Goal: Task Accomplishment & Management: Manage account settings

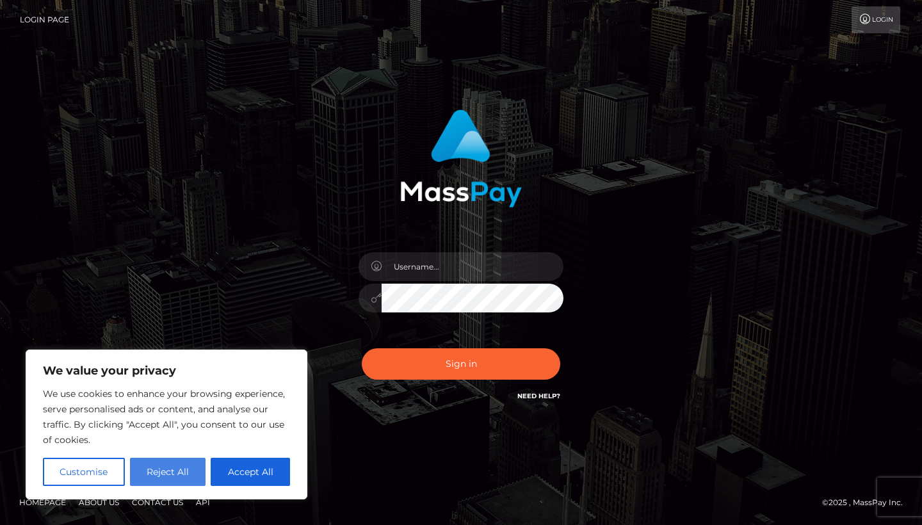
click at [159, 480] on button "Reject All" at bounding box center [168, 472] width 76 height 28
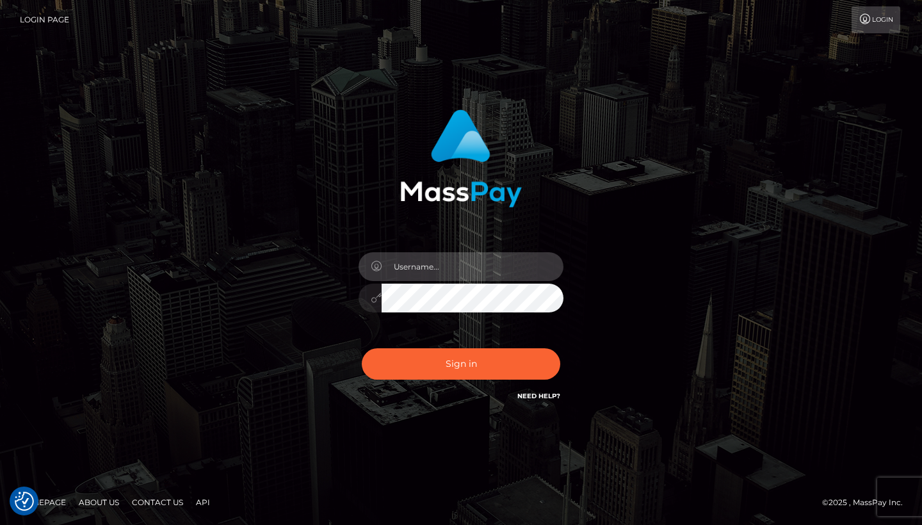
type input "misscocox23@gmail.com"
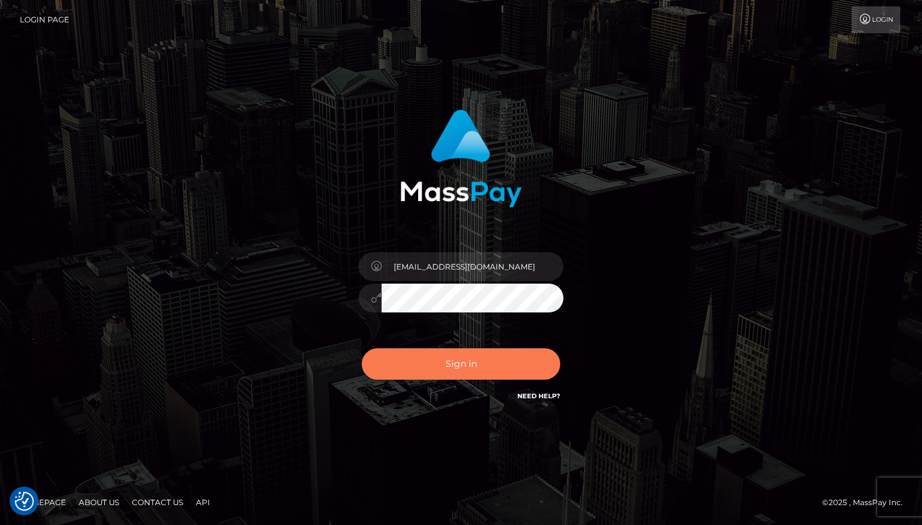
click at [433, 369] on button "Sign in" at bounding box center [461, 363] width 198 height 31
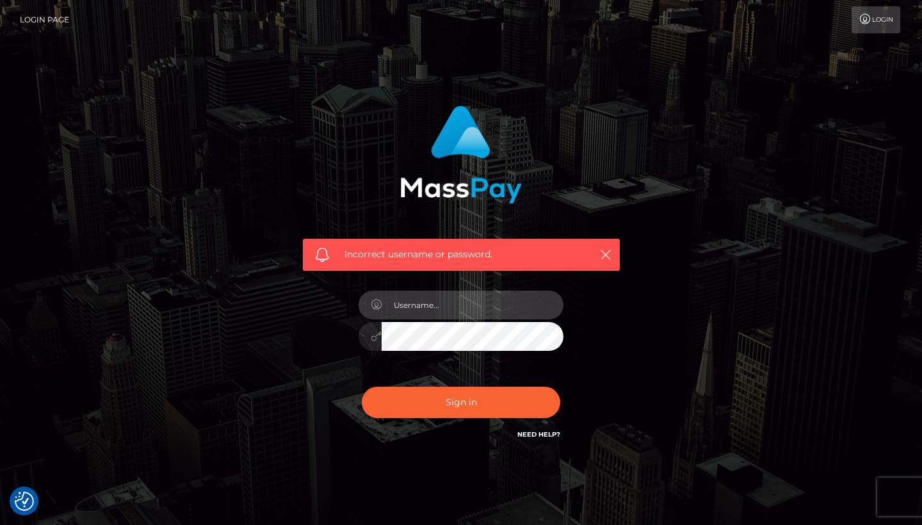
type input "misscocox23@gmail.com"
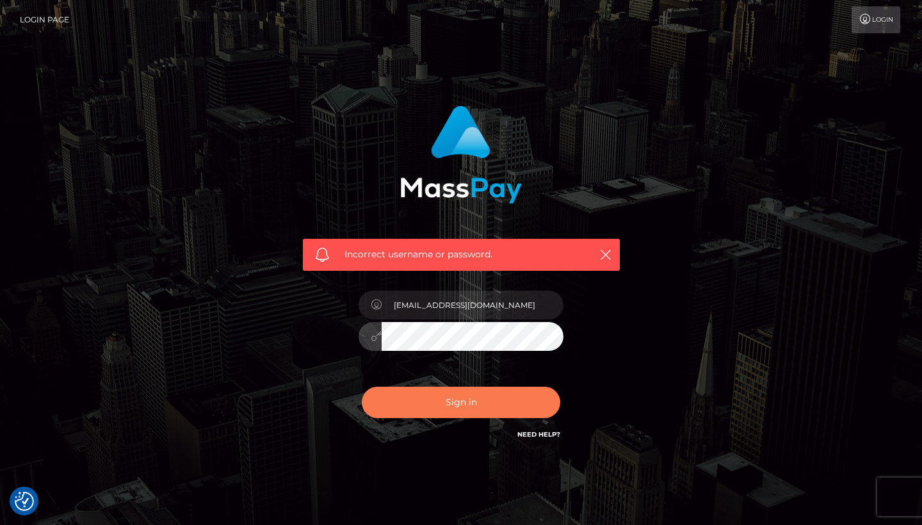
click at [429, 401] on button "Sign in" at bounding box center [461, 402] width 198 height 31
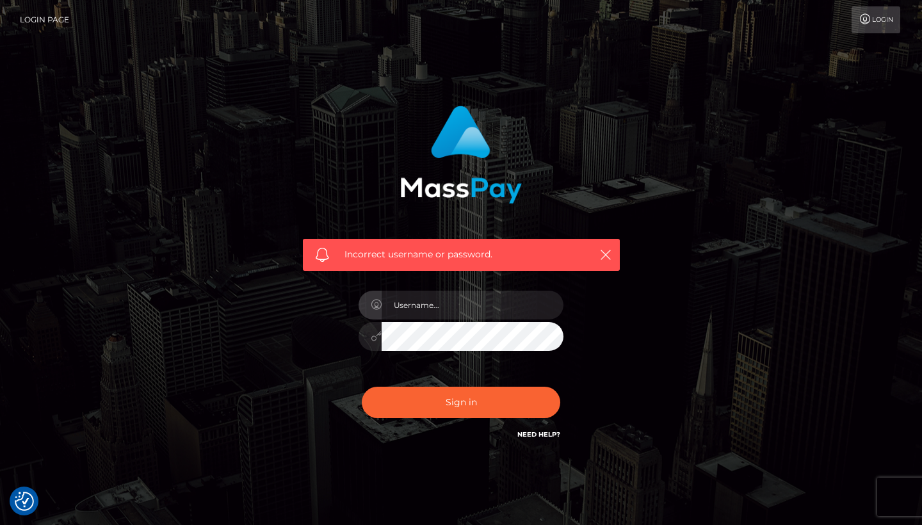
click at [346, 330] on div "Incorrect username or password." at bounding box center [461, 273] width 336 height 355
click at [38, 13] on link "Login Page" at bounding box center [44, 19] width 49 height 27
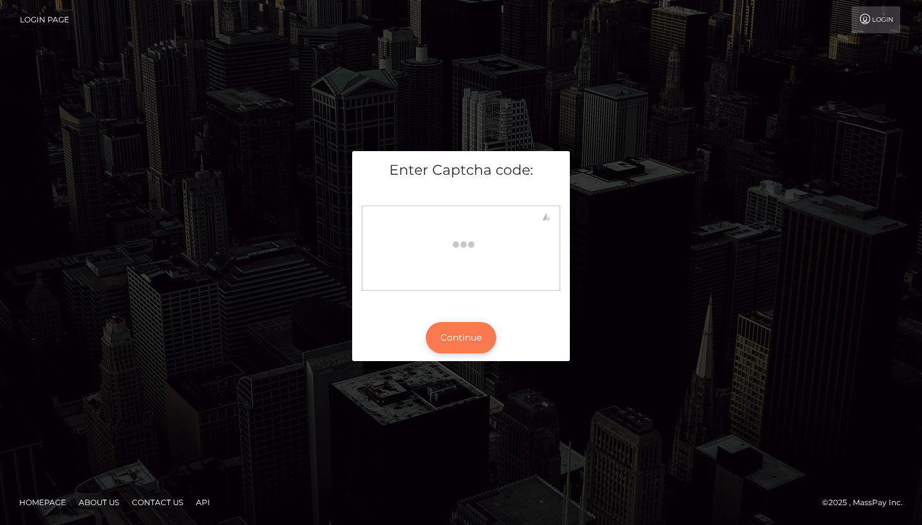
click at [458, 337] on button "Continue" at bounding box center [461, 337] width 70 height 31
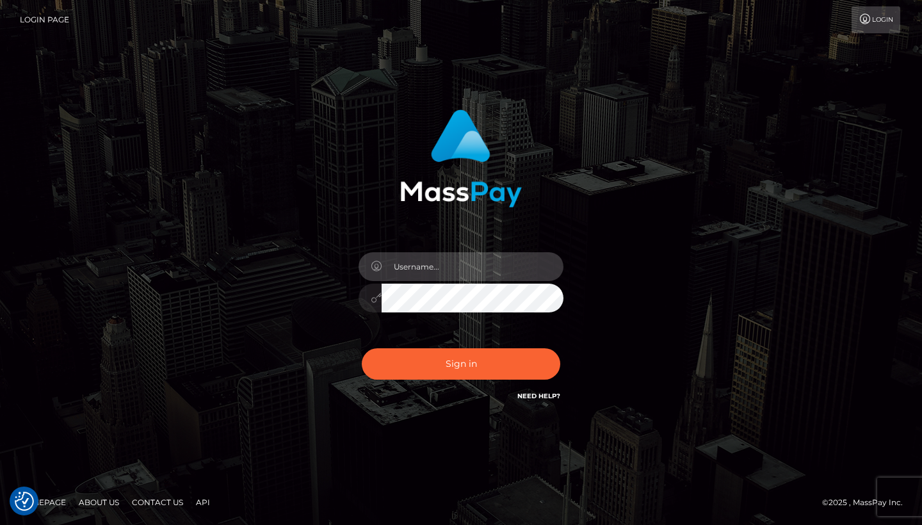
type input "[EMAIL_ADDRESS][DOMAIN_NAME]"
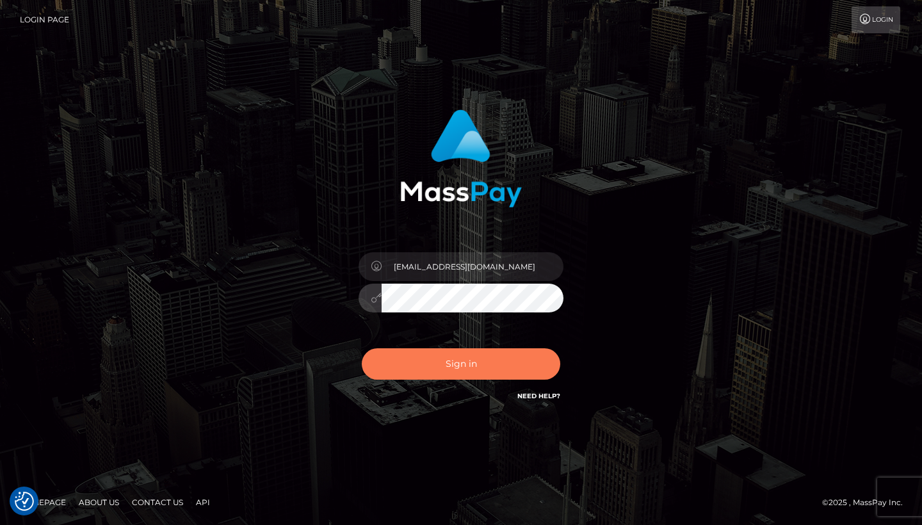
click at [458, 364] on button "Sign in" at bounding box center [461, 363] width 198 height 31
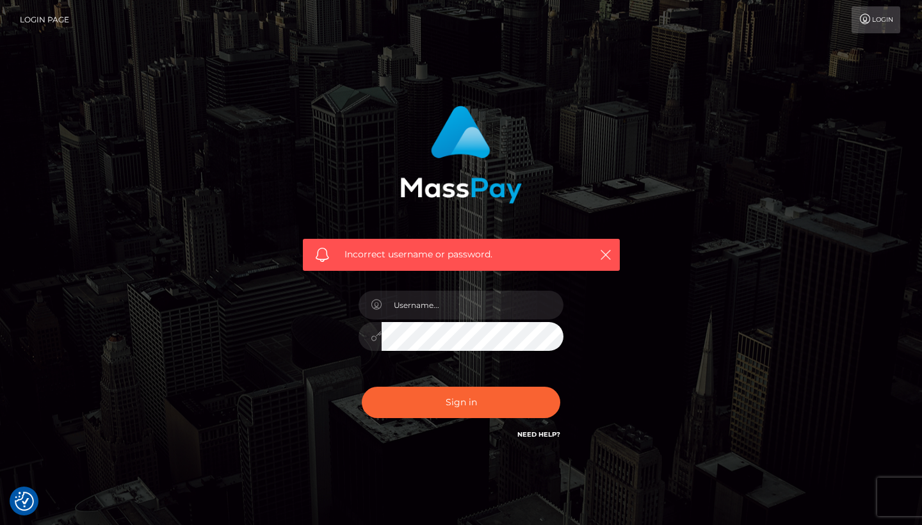
click at [609, 393] on div "Incorrect username or password." at bounding box center [461, 273] width 336 height 355
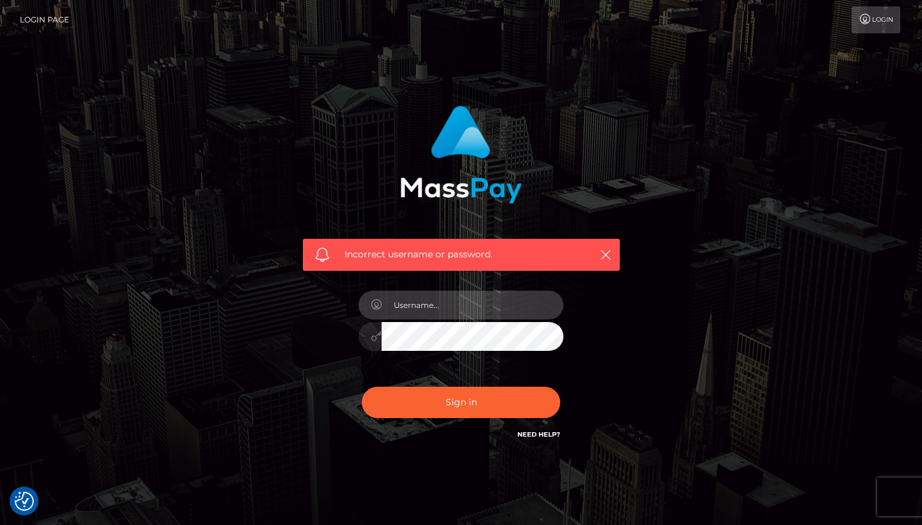
click at [414, 307] on input "text" at bounding box center [473, 305] width 182 height 29
type input "[EMAIL_ADDRESS][DOMAIN_NAME]"
click at [211, 265] on div "Incorrect username or password. misscocox23@gmail.com" at bounding box center [461, 280] width 730 height 368
click at [461, 401] on button "Sign in" at bounding box center [461, 402] width 198 height 31
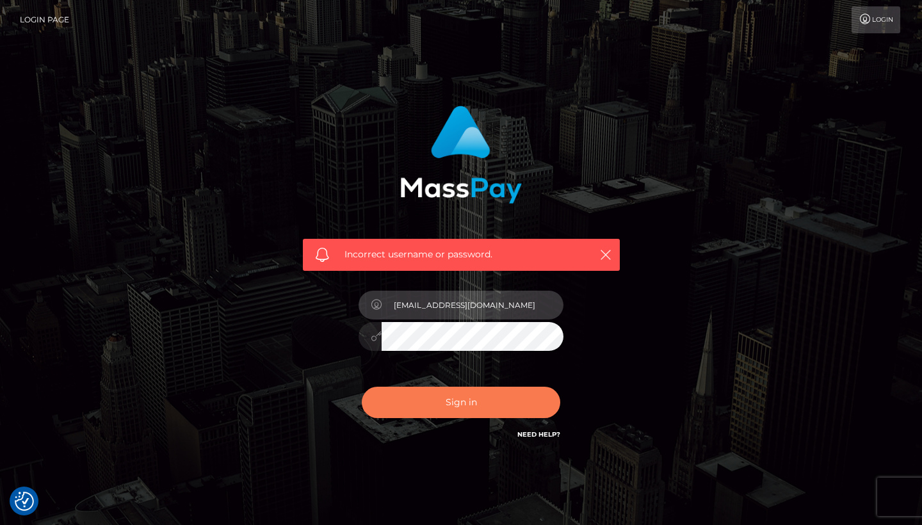
type input "misscocox23@gmail.com"
click at [430, 390] on button "Sign in" at bounding box center [461, 402] width 198 height 31
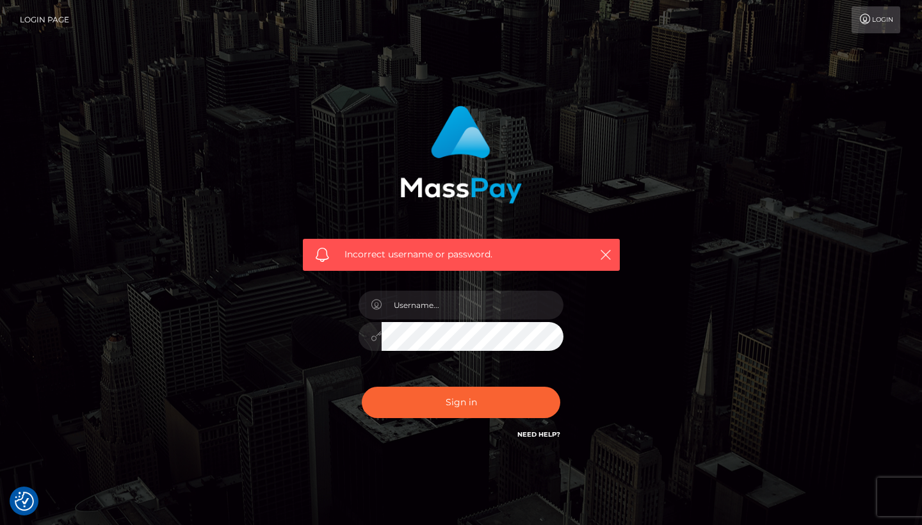
click at [531, 432] on link "Need Help?" at bounding box center [538, 434] width 43 height 8
